Goal: Transaction & Acquisition: Purchase product/service

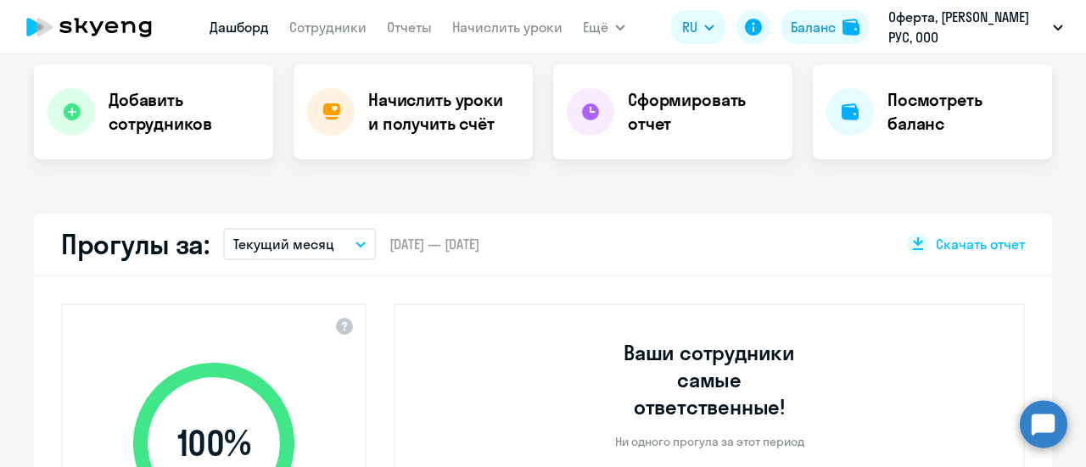
scroll to position [170, 0]
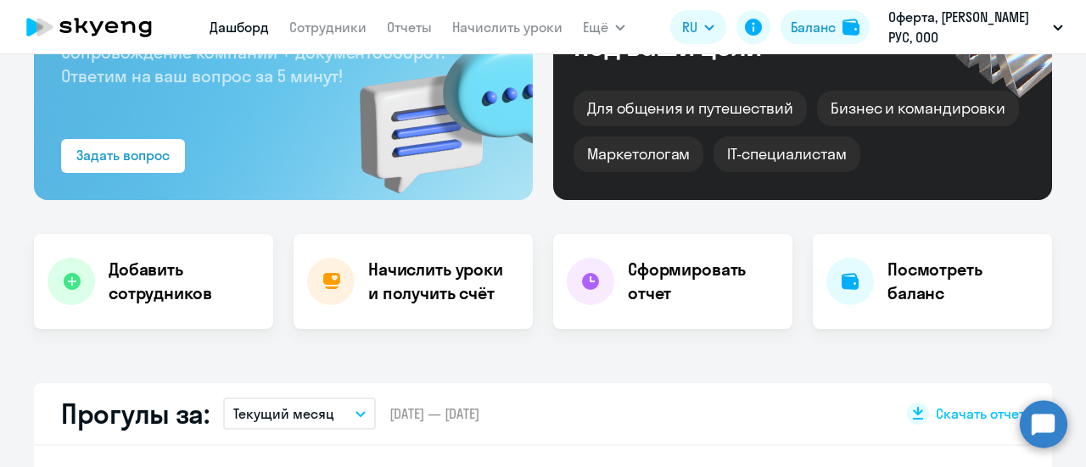
select select "30"
click at [887, 287] on h4 "Посмотреть баланс" at bounding box center [962, 282] width 151 height 48
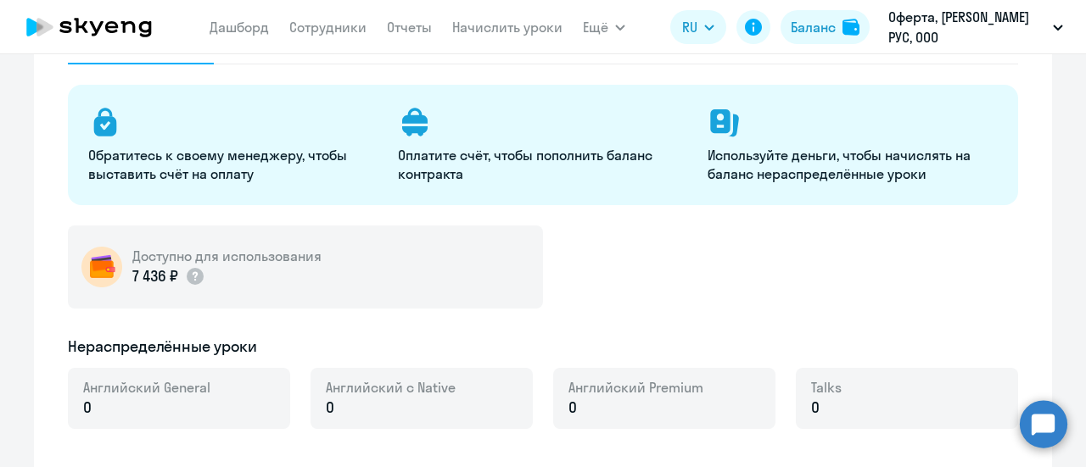
select select "english_adult_not_native_speaker"
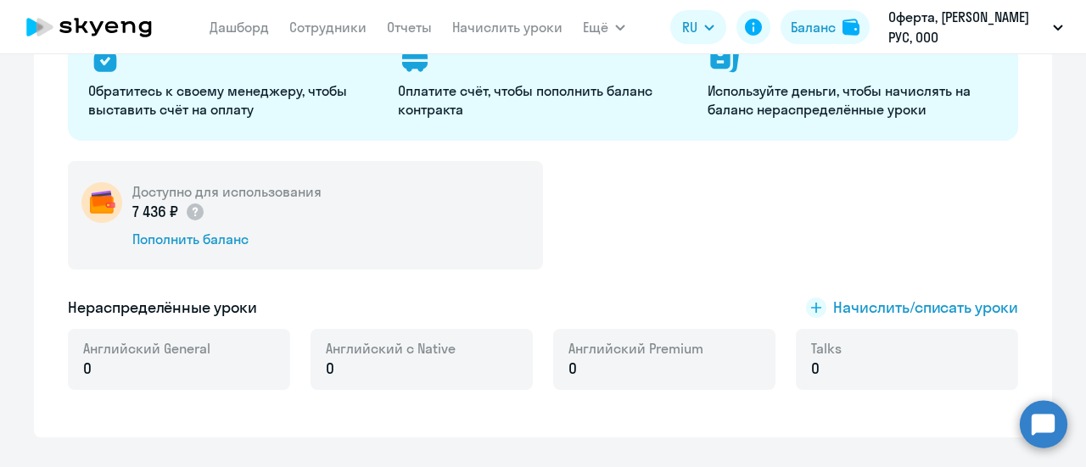
scroll to position [254, 0]
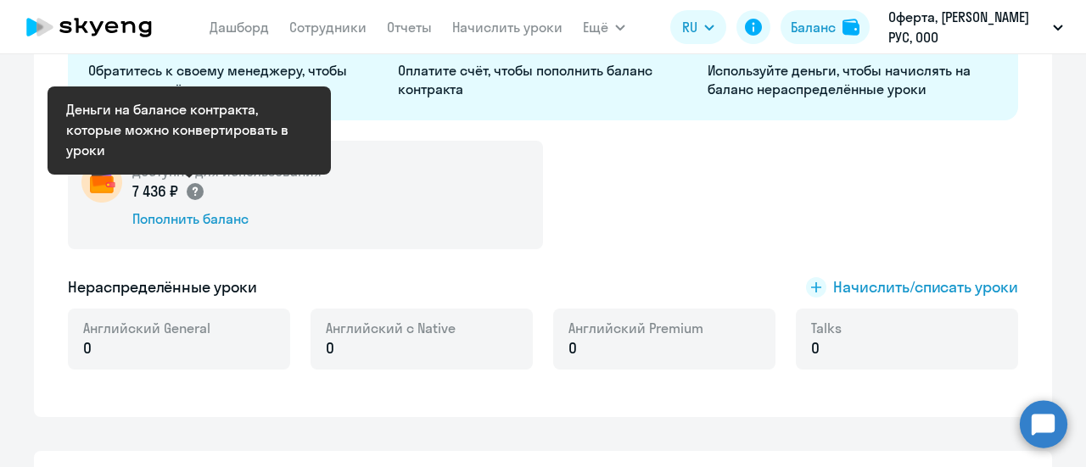
click at [187, 193] on circle at bounding box center [195, 191] width 17 height 17
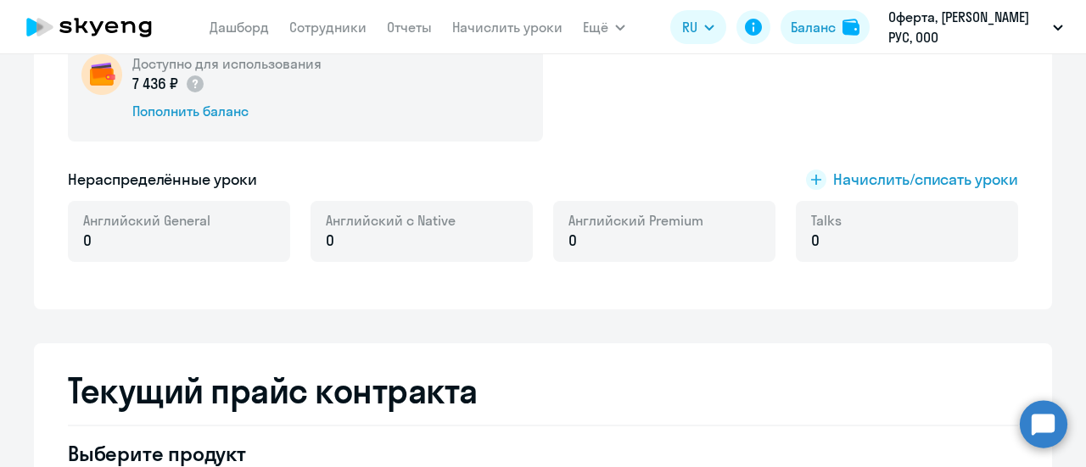
scroll to position [424, 0]
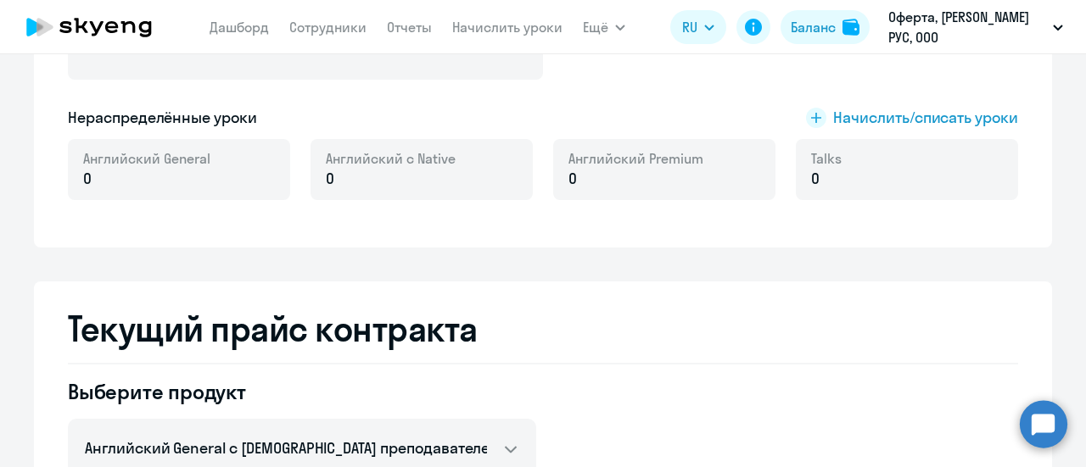
click at [153, 182] on p "0" at bounding box center [146, 179] width 127 height 22
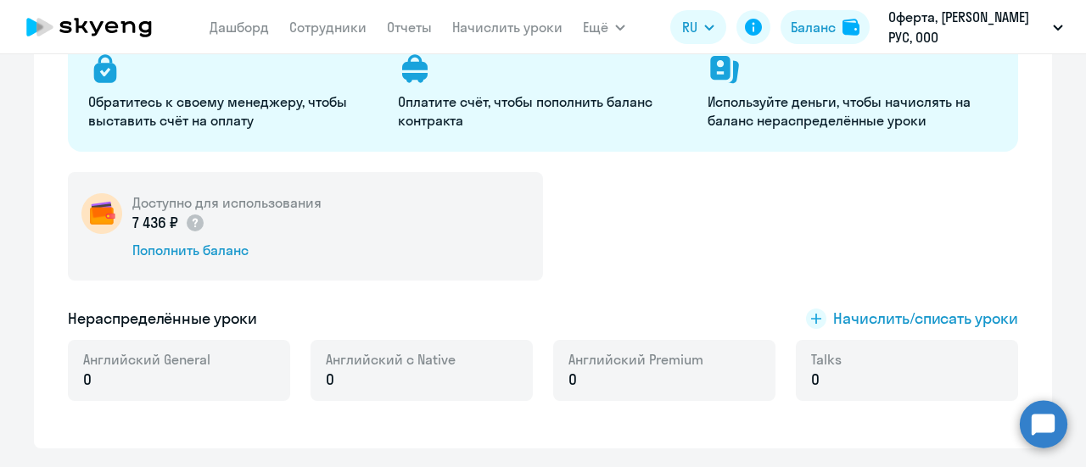
scroll to position [254, 0]
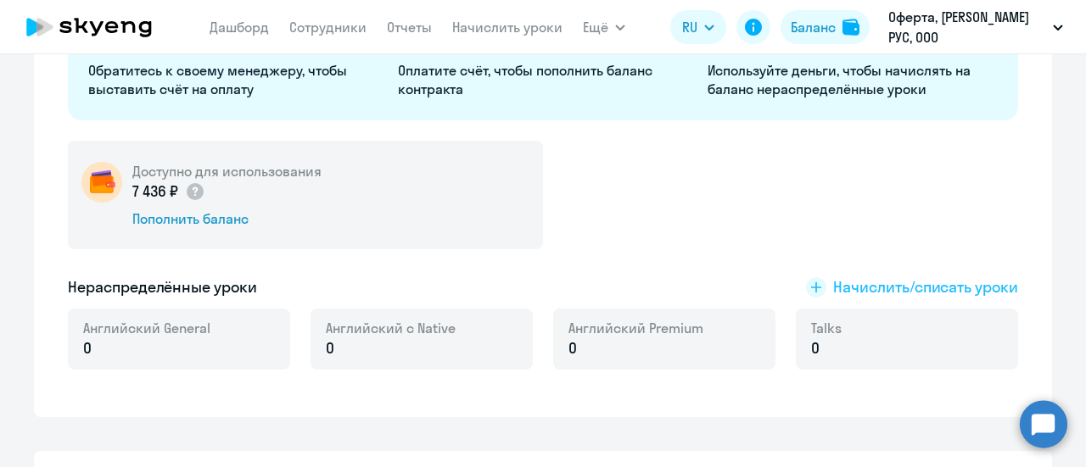
click at [860, 282] on span "Начислить/списать уроки" at bounding box center [925, 288] width 185 height 22
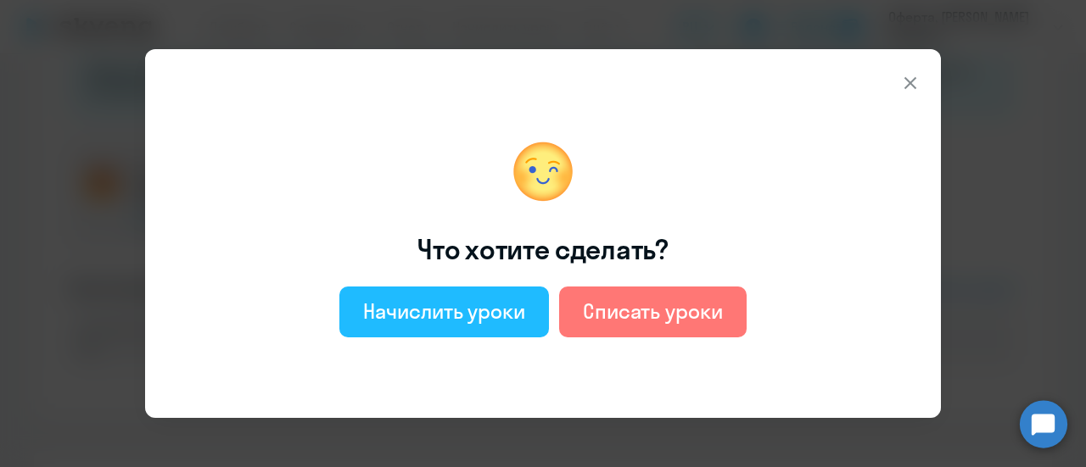
click at [528, 319] on button "Начислить уроки" at bounding box center [444, 312] width 210 height 51
select select "english_adult_not_native_speaker"
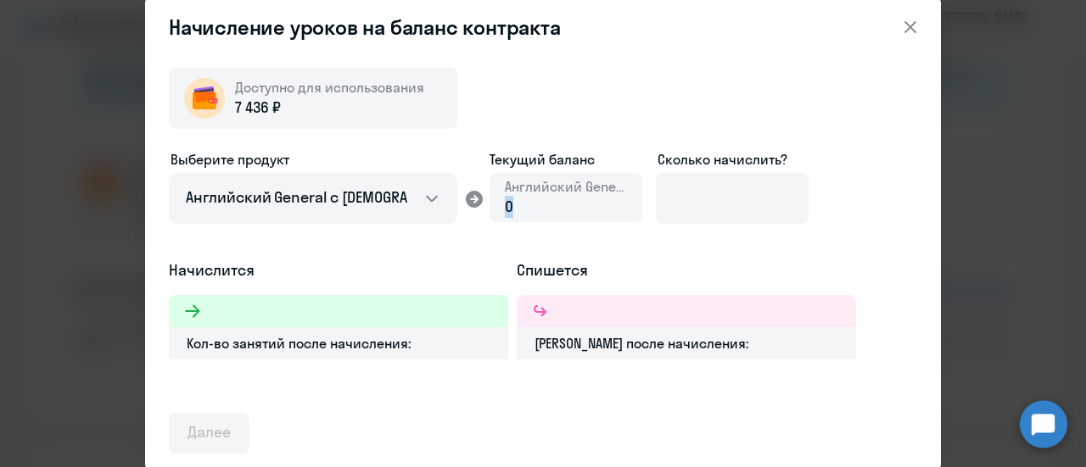
drag, startPoint x: 519, startPoint y: 211, endPoint x: 499, endPoint y: 211, distance: 20.4
click at [499, 211] on div "Английский General 0" at bounding box center [565, 197] width 153 height 49
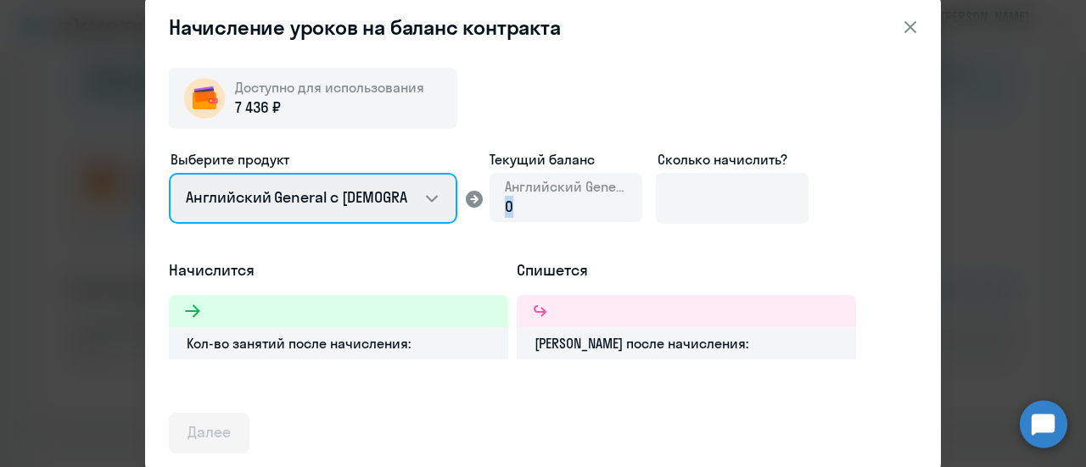
click at [422, 199] on select "Английский General с [DEMOGRAPHIC_DATA] преподавателем Английский General с [DE…" at bounding box center [313, 198] width 288 height 51
click at [169, 173] on select "Английский General с [DEMOGRAPHIC_DATA] преподавателем Английский General с [DE…" at bounding box center [313, 198] width 288 height 51
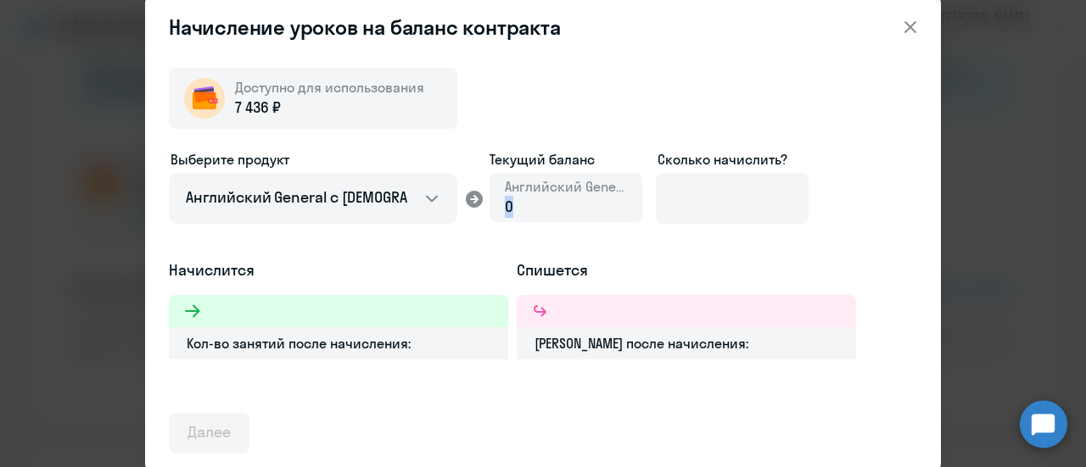
click at [558, 214] on div "0" at bounding box center [566, 207] width 122 height 22
click at [471, 201] on icon at bounding box center [474, 199] width 17 height 17
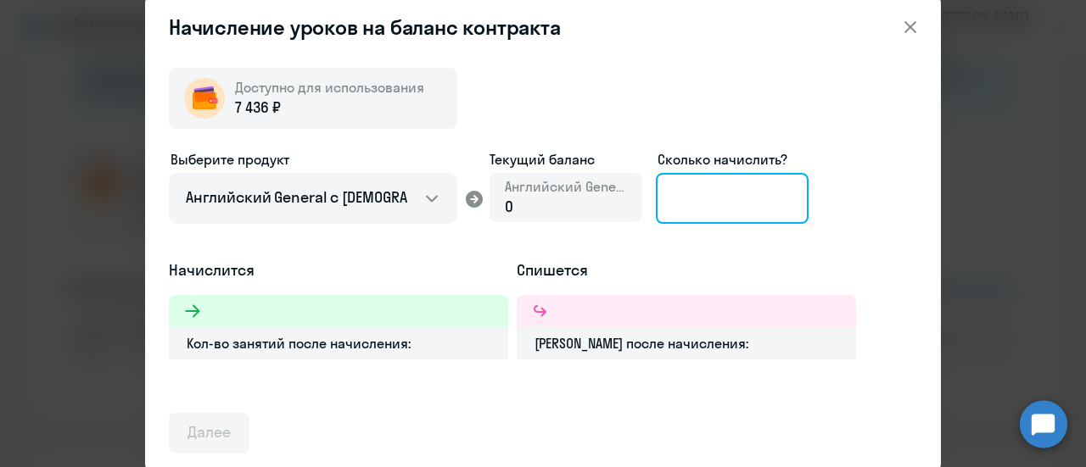
click at [713, 196] on input at bounding box center [732, 198] width 153 height 51
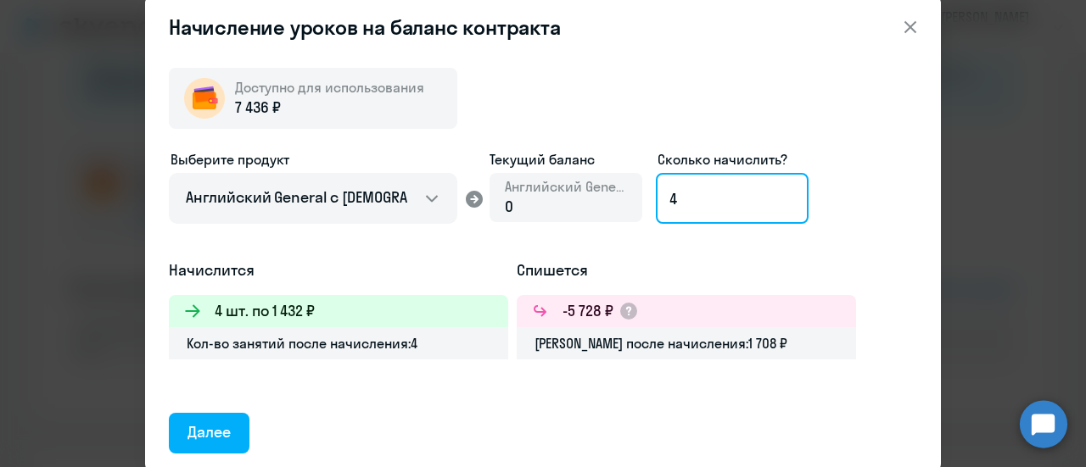
type input "4"
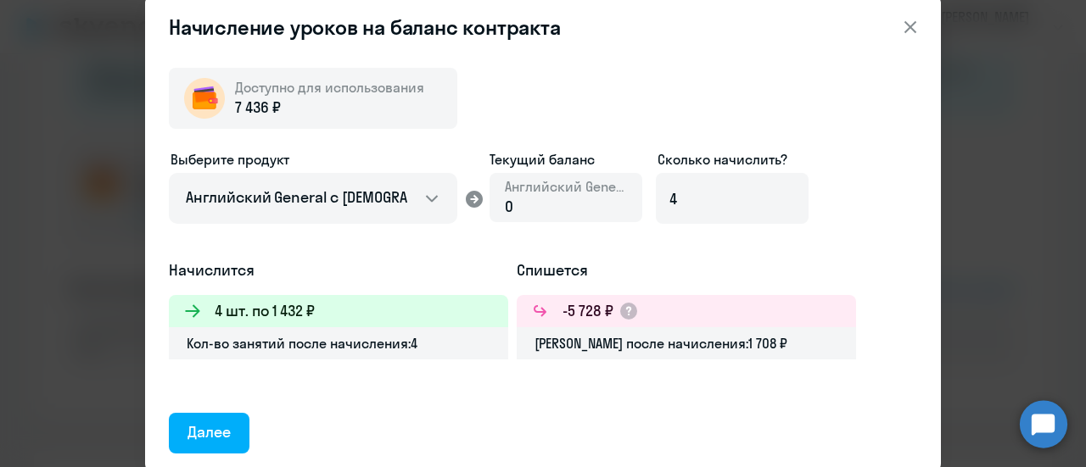
click at [737, 263] on h5 "Спишется" at bounding box center [686, 271] width 339 height 22
click at [226, 439] on div "Далее" at bounding box center [208, 433] width 43 height 22
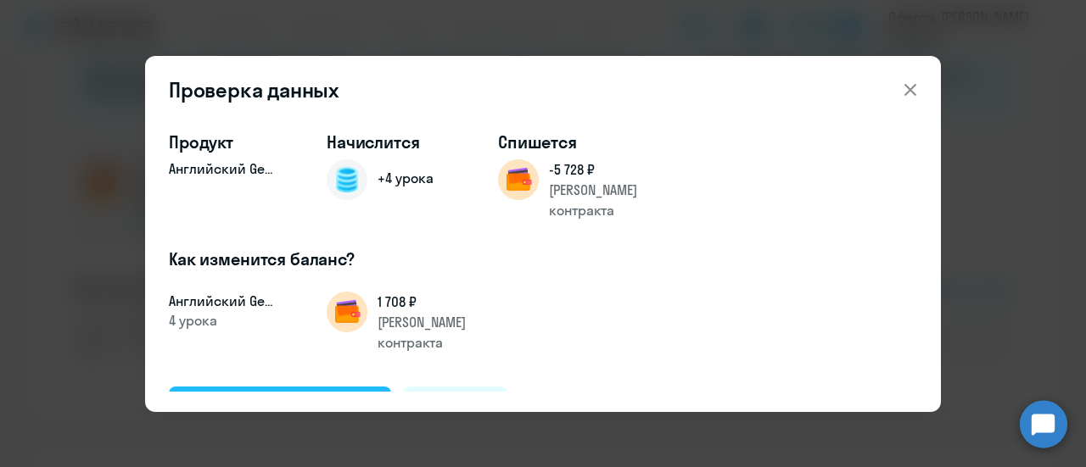
click at [245, 395] on div "Подтвердить и начислить" at bounding box center [279, 406] width 185 height 22
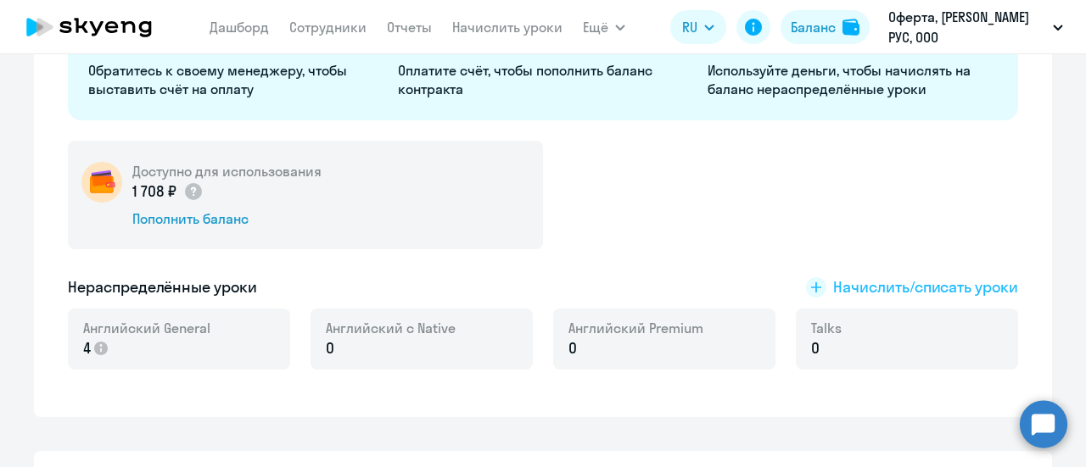
click at [968, 289] on span "Начислить/списать уроки" at bounding box center [925, 288] width 185 height 22
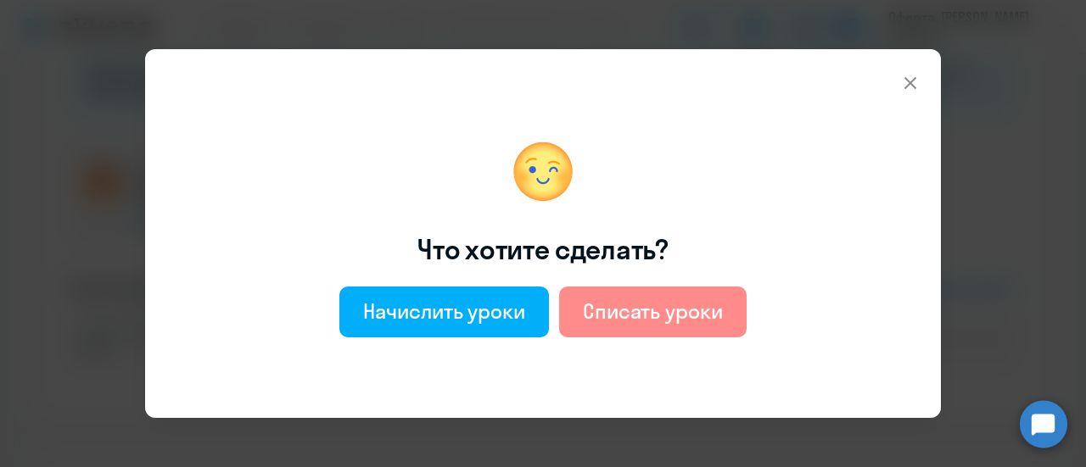
click at [726, 305] on button "Списать уроки" at bounding box center [652, 312] width 187 height 51
select select "english_adult_not_native_speaker"
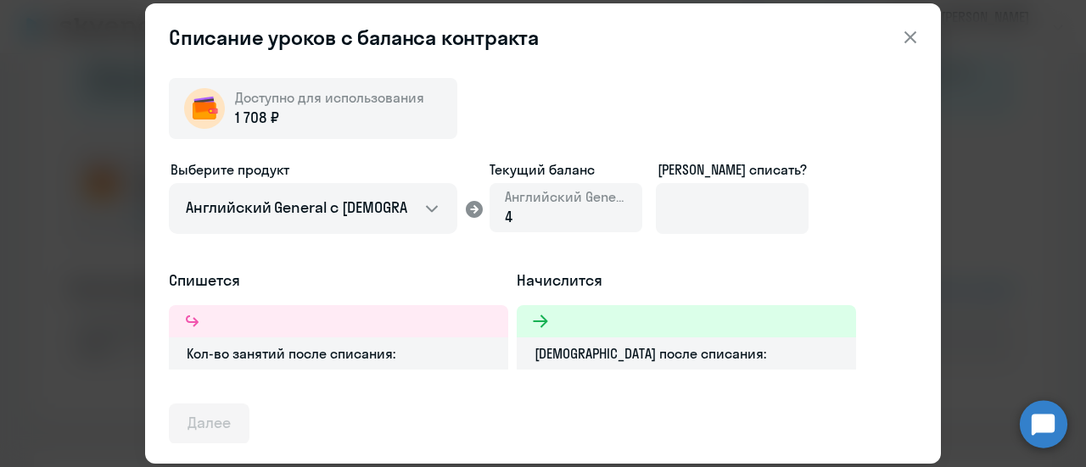
click at [920, 32] on icon at bounding box center [910, 37] width 20 height 20
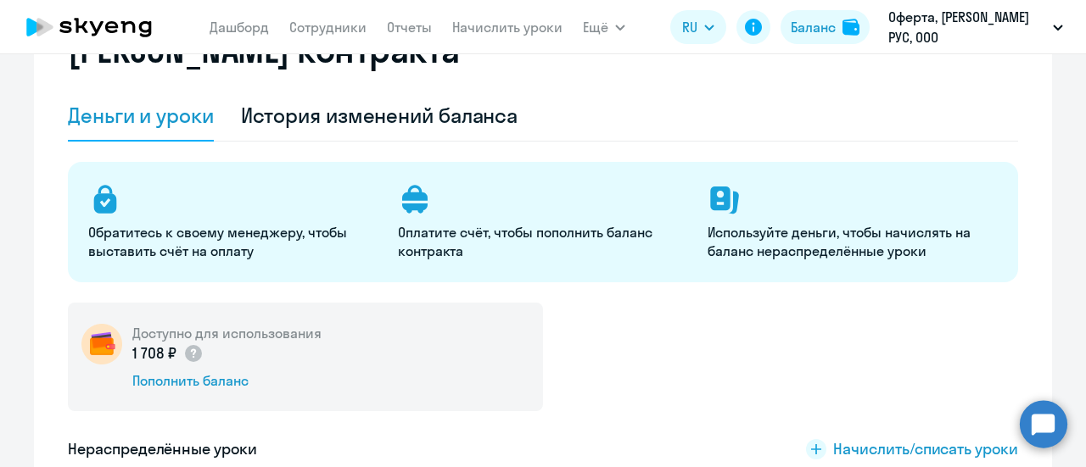
scroll to position [0, 0]
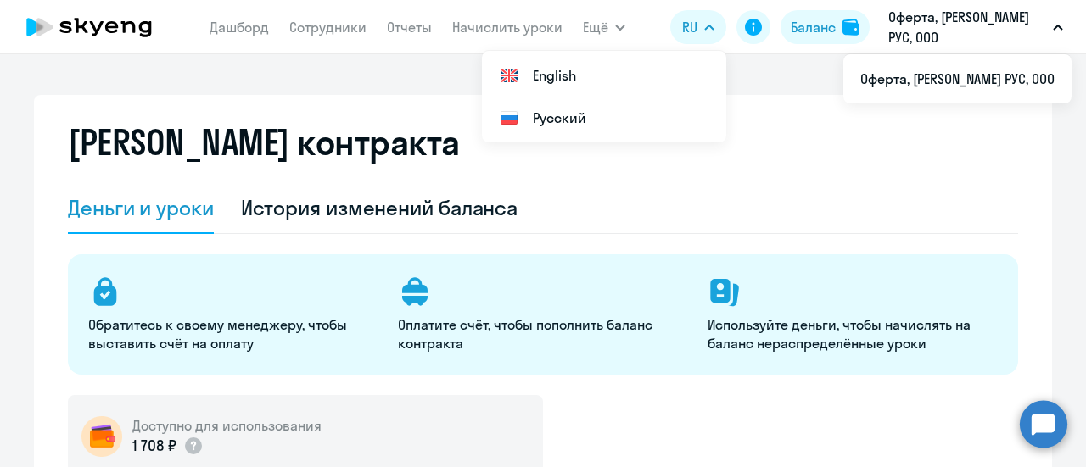
click at [926, 25] on p "Оферта, [PERSON_NAME] РУС, ООО" at bounding box center [967, 27] width 158 height 41
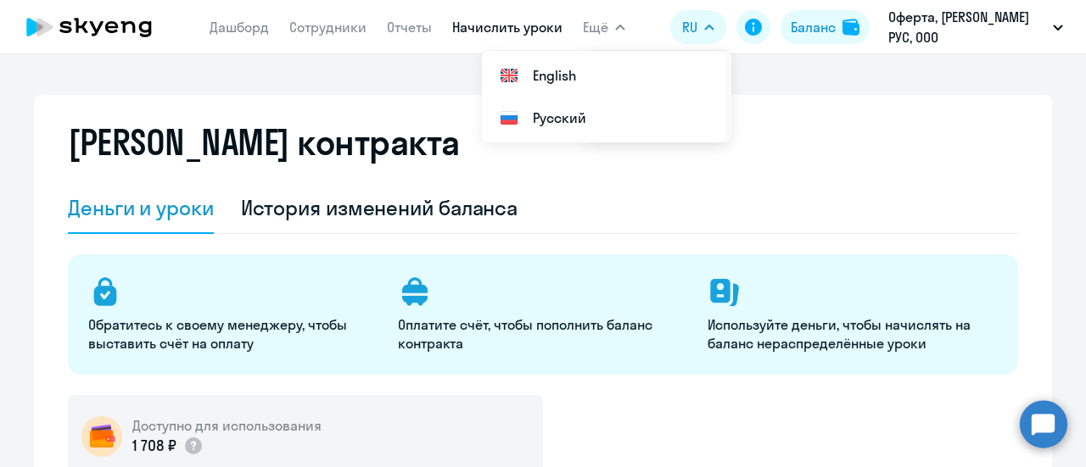
click at [520, 26] on link "Начислить уроки" at bounding box center [507, 27] width 110 height 17
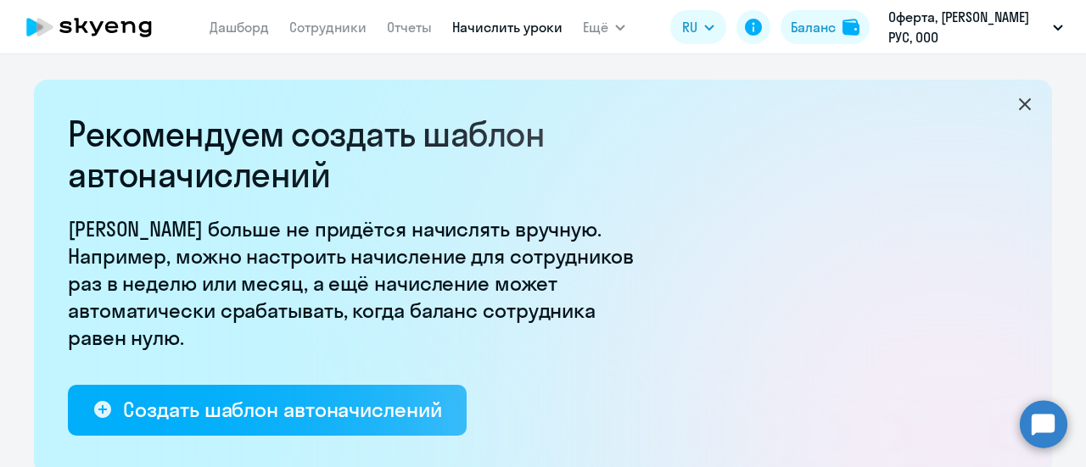
select select "10"
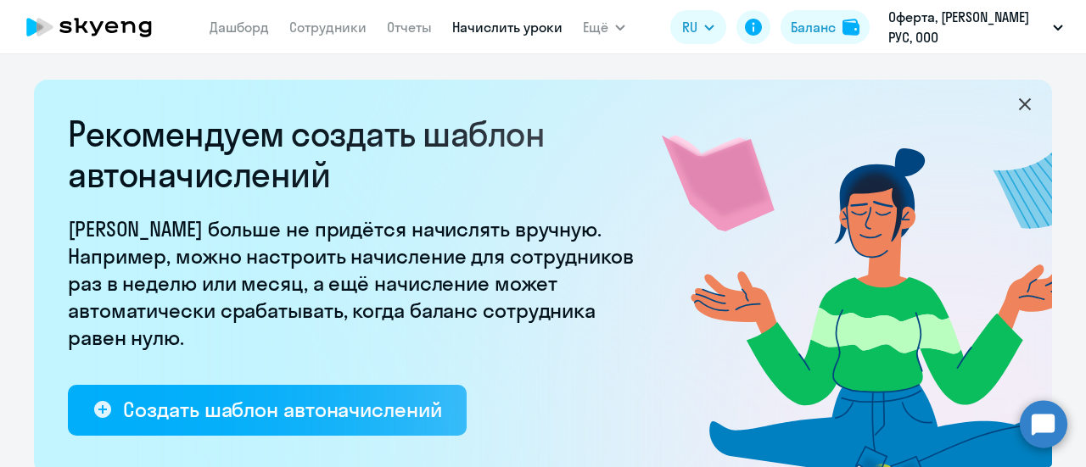
click at [1020, 103] on icon at bounding box center [1025, 104] width 20 height 20
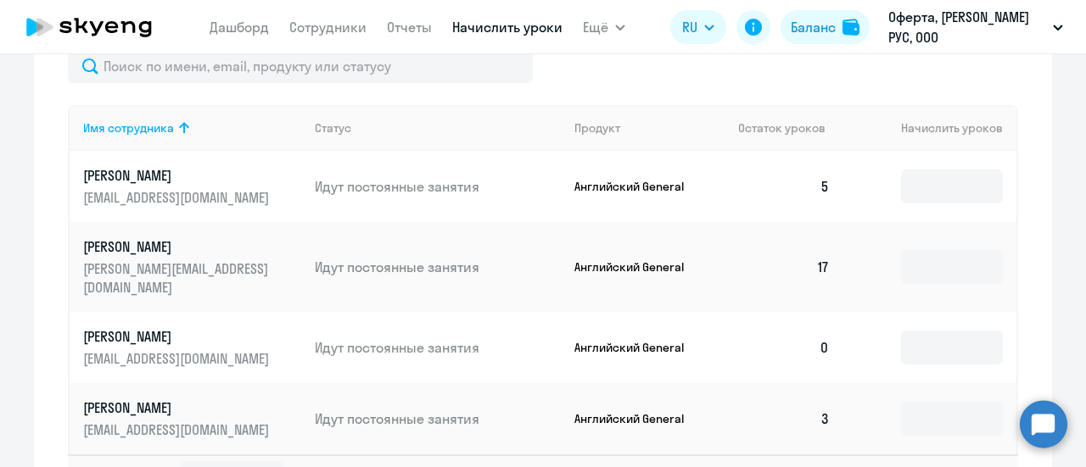
scroll to position [594, 0]
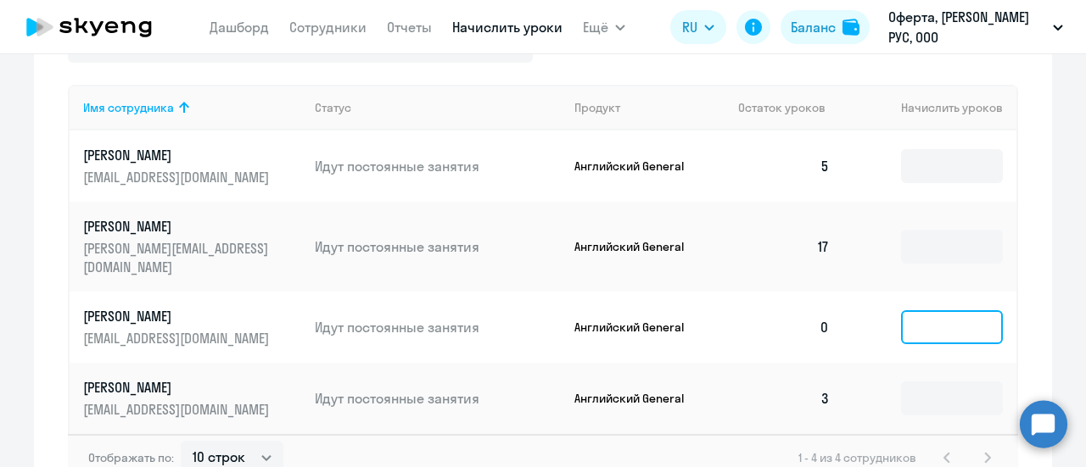
click at [937, 310] on input at bounding box center [952, 327] width 102 height 34
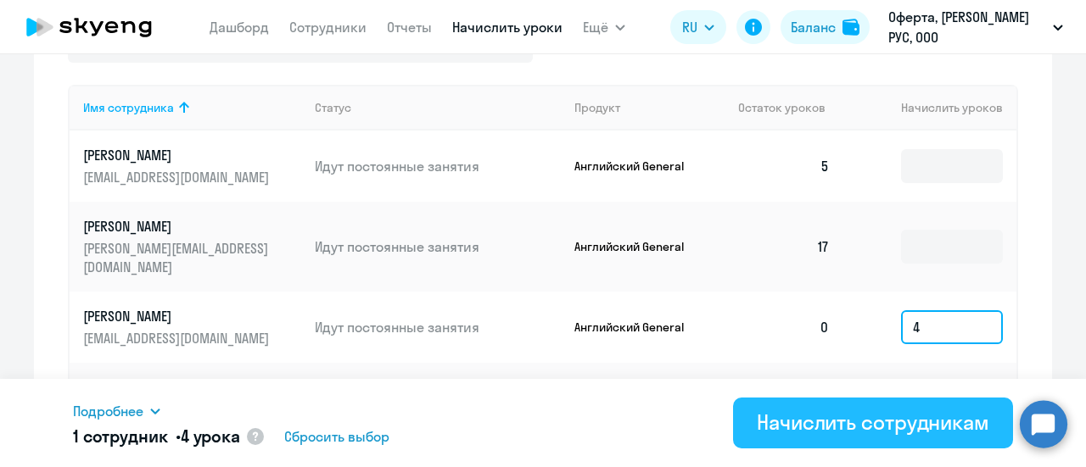
type input "4"
click at [893, 420] on div "Начислить сотрудникам" at bounding box center [873, 422] width 232 height 27
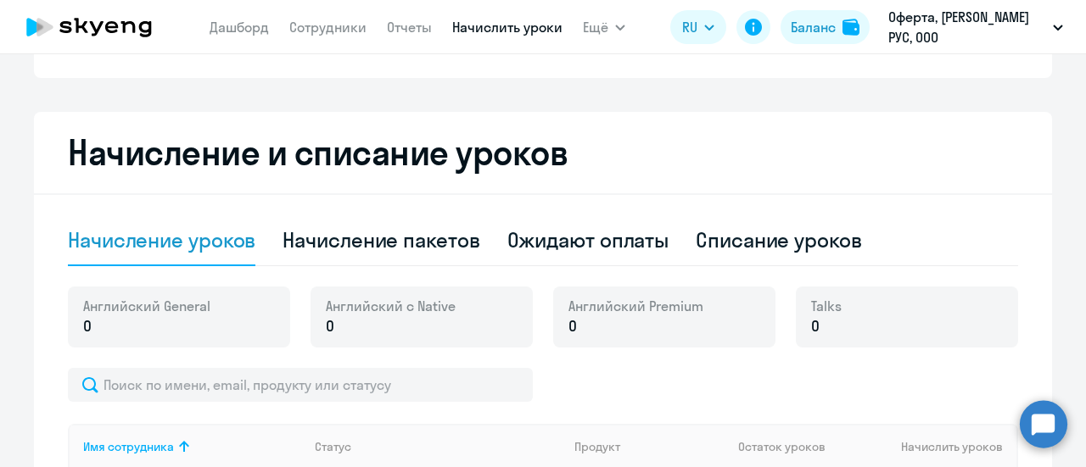
scroll to position [0, 0]
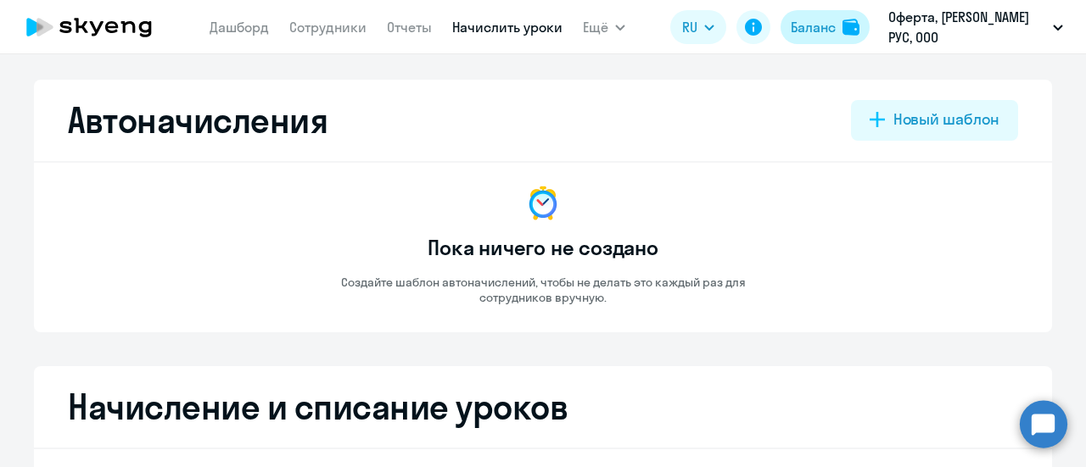
click at [821, 26] on div "Баланс" at bounding box center [813, 27] width 45 height 20
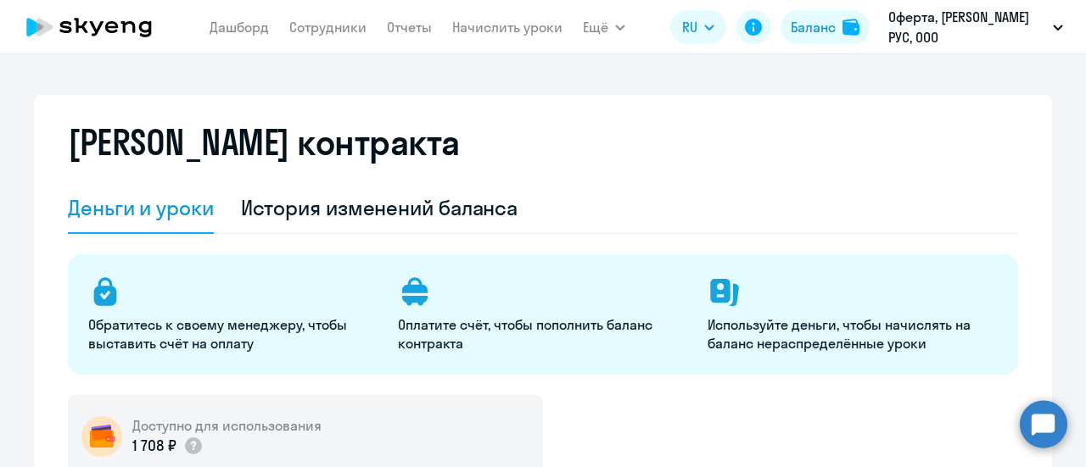
select select "english_adult_not_native_speaker"
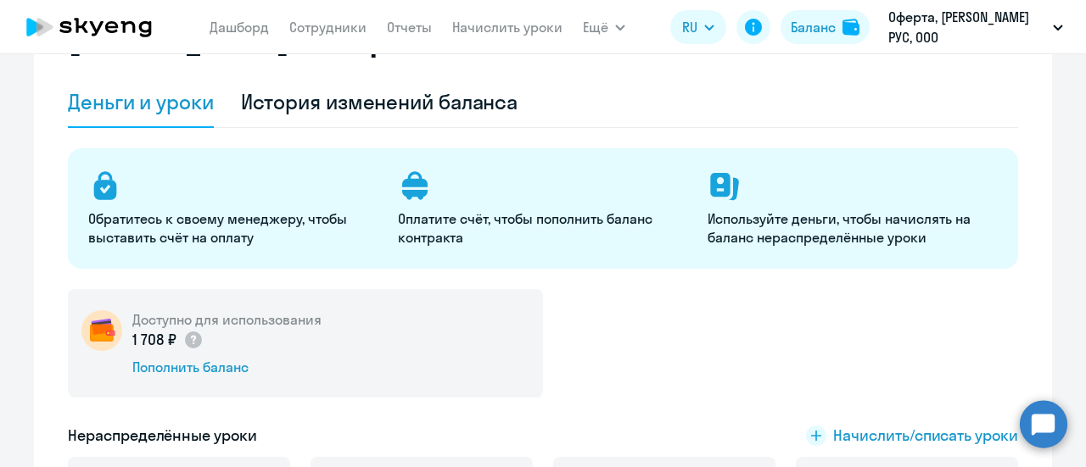
scroll to position [170, 0]
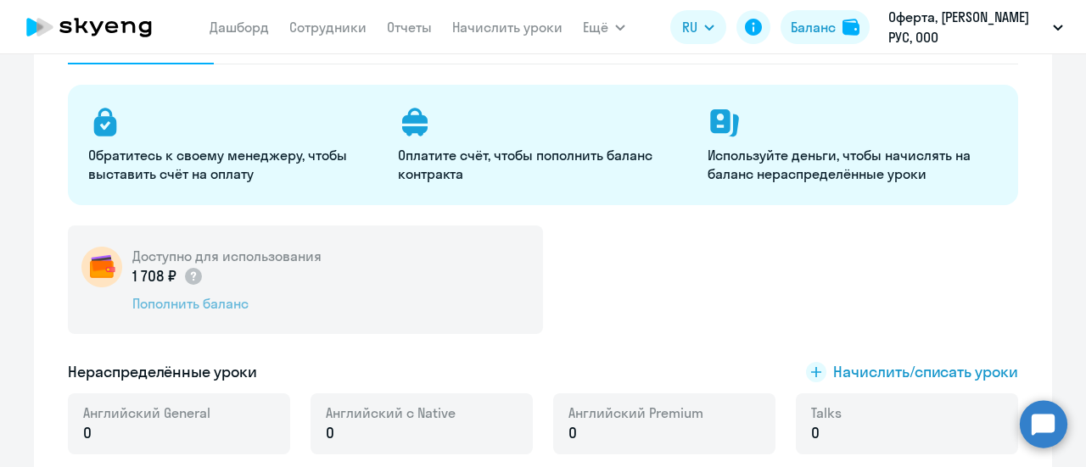
click at [188, 303] on div "Пополнить баланс" at bounding box center [226, 303] width 189 height 19
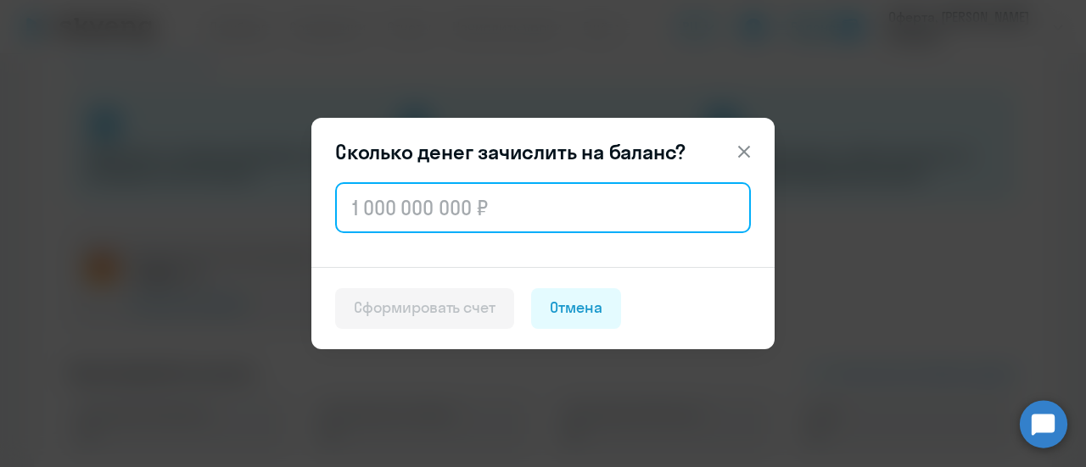
click at [511, 205] on input "text" at bounding box center [543, 207] width 416 height 51
type input "5"
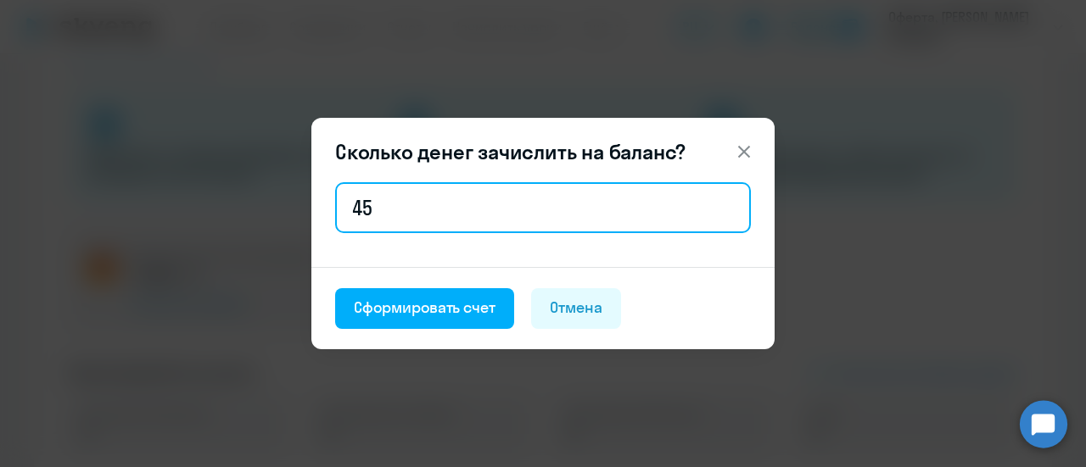
type input "4"
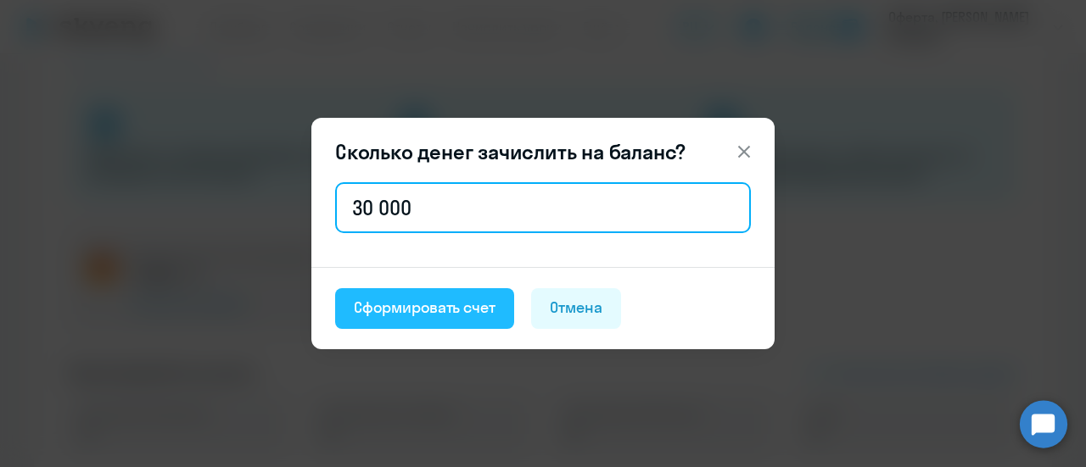
type input "30 000"
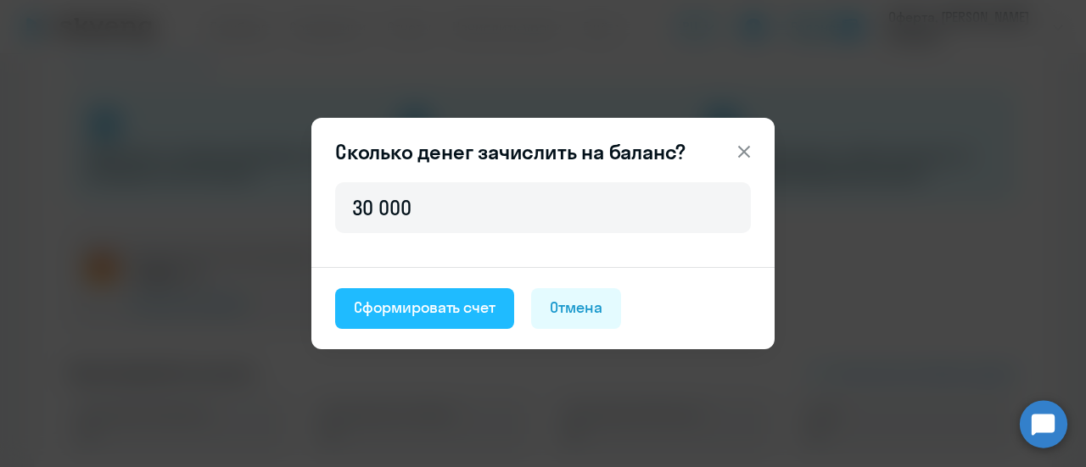
click at [481, 305] on div "Сформировать счет" at bounding box center [425, 308] width 142 height 22
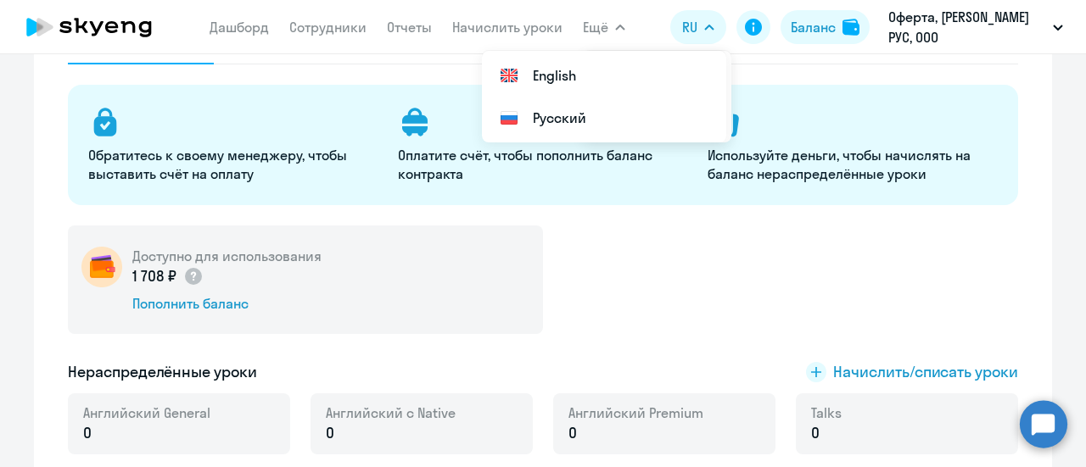
click at [637, 323] on div "Доступно для использования 1 708 ₽ Пополнить баланс" at bounding box center [543, 280] width 950 height 109
click at [749, 25] on icon at bounding box center [753, 27] width 17 height 17
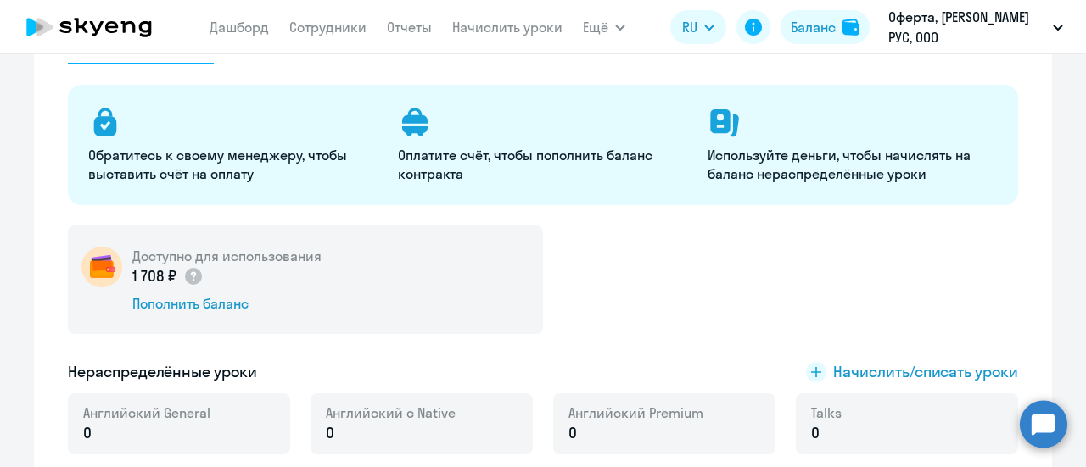
click at [432, 172] on p "Оплатите счёт, чтобы пополнить баланс контракта" at bounding box center [542, 164] width 289 height 37
